Goal: Task Accomplishment & Management: Complete application form

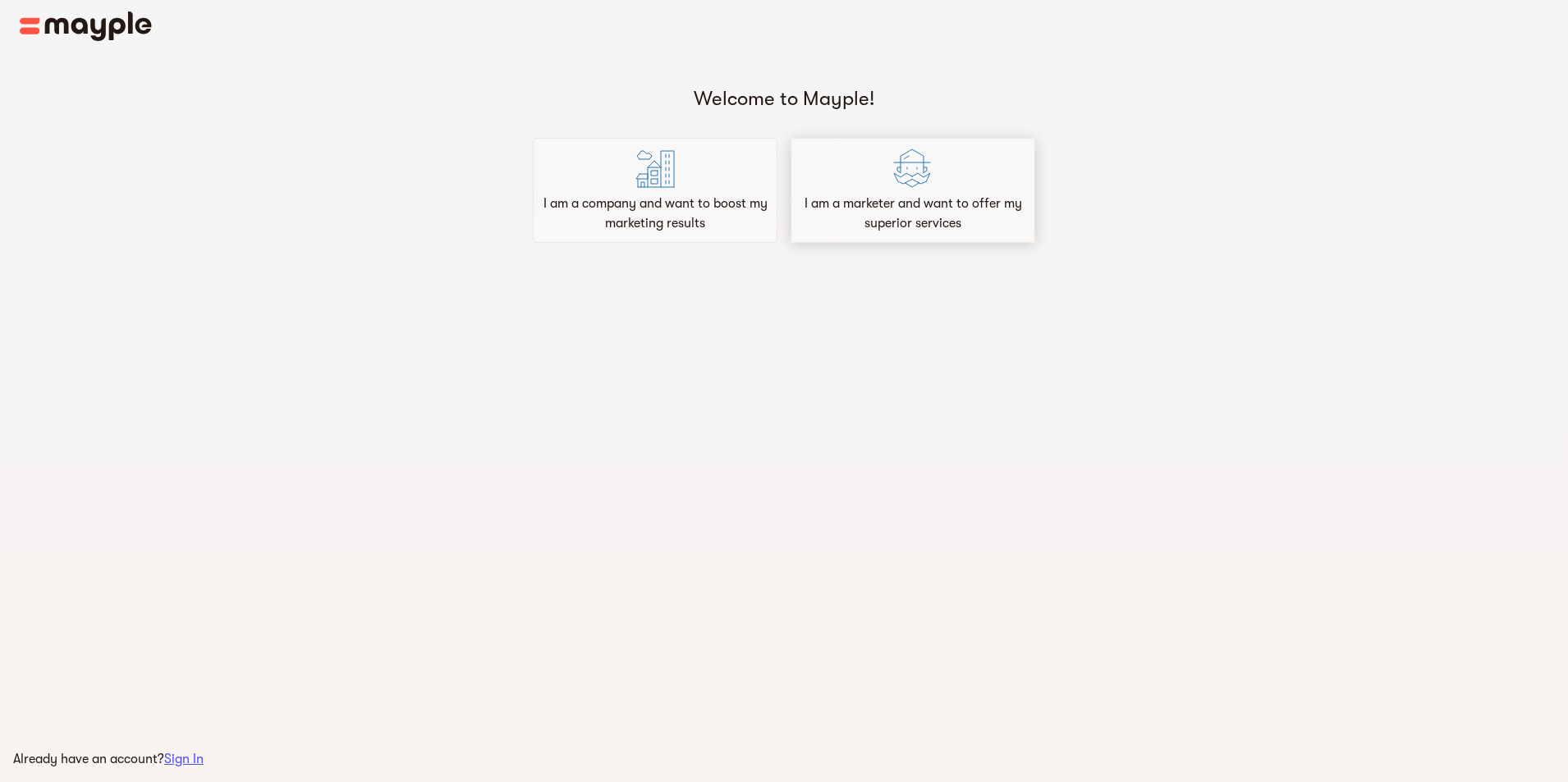
click at [958, 214] on p "I am a marketer and want to offer my superior services" at bounding box center [913, 214] width 230 height 40
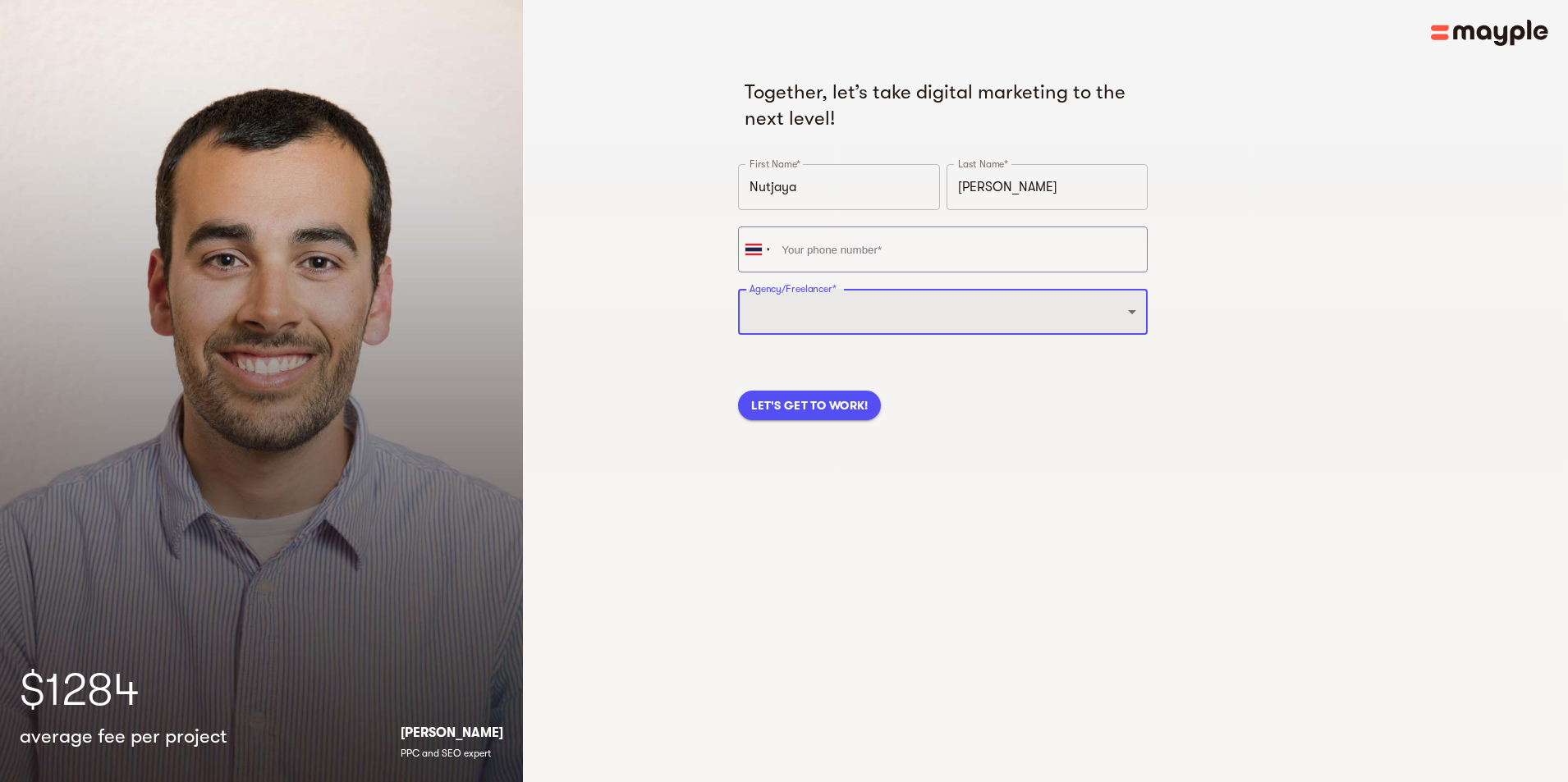
click at [976, 319] on select "Freelancer Digital Agency" at bounding box center [942, 312] width 410 height 46
select select "FREELANCER"
click at [738, 289] on select "Freelancer Digital Agency" at bounding box center [942, 312] width 410 height 46
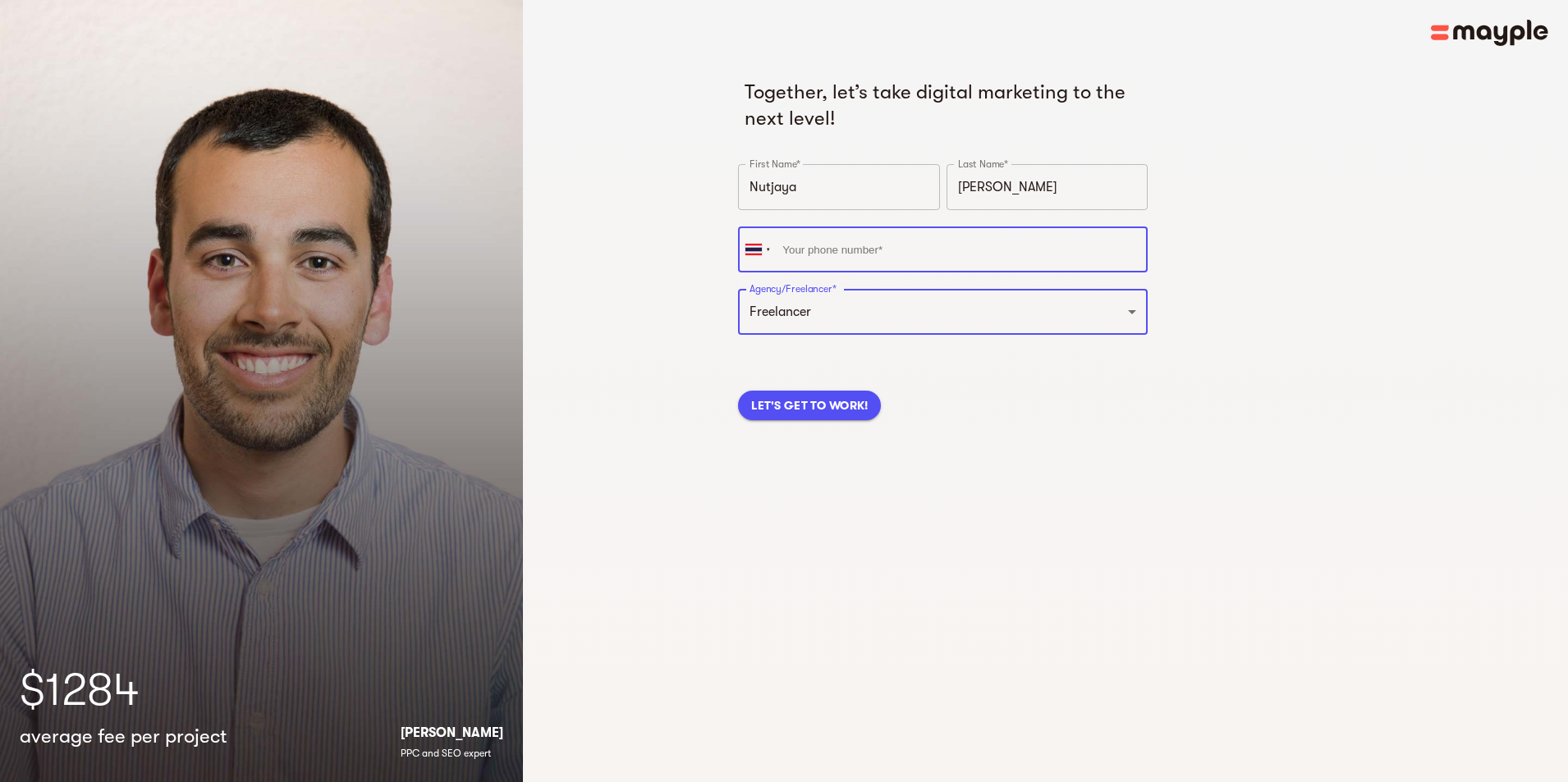
click at [848, 259] on input "tel" at bounding box center [942, 249] width 410 height 46
type input "0"
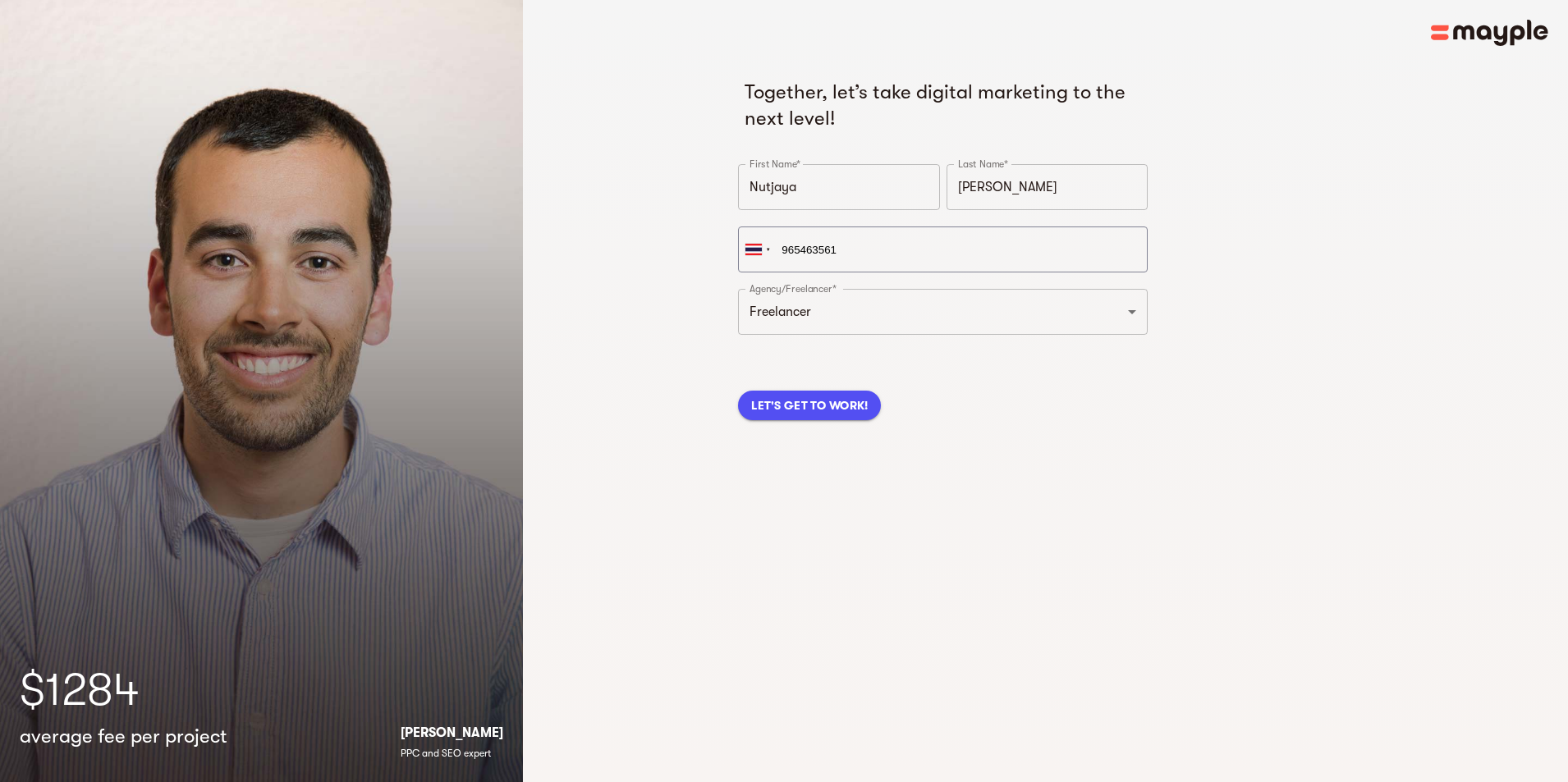
type input "[PHONE_NUMBER]"
click at [845, 416] on button "LET'S GET TO WORK!" at bounding box center [809, 405] width 143 height 30
